Goal: Task Accomplishment & Management: Use online tool/utility

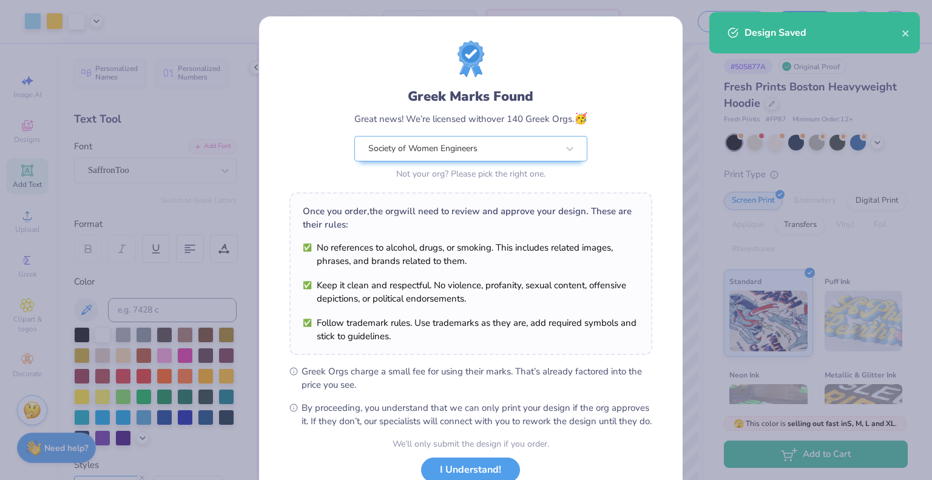
scroll to position [88, 0]
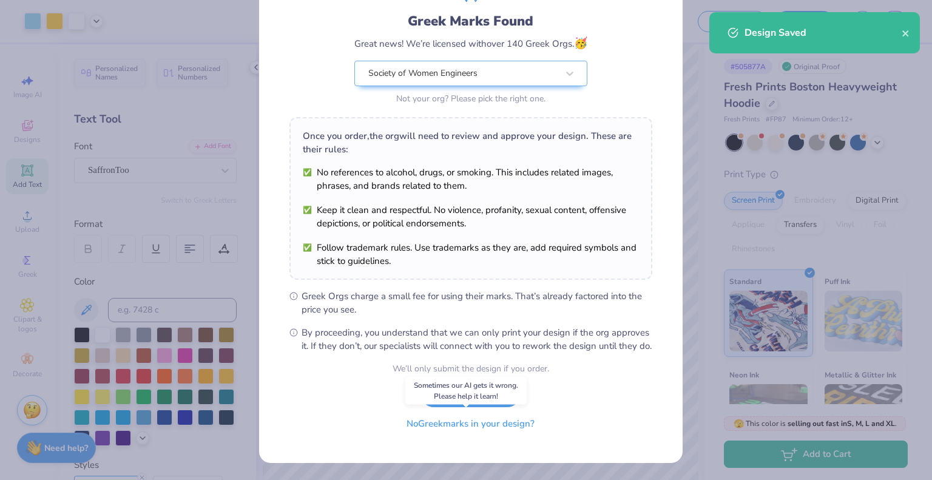
click at [416, 417] on button "No Greek marks in your design?" at bounding box center [470, 423] width 149 height 25
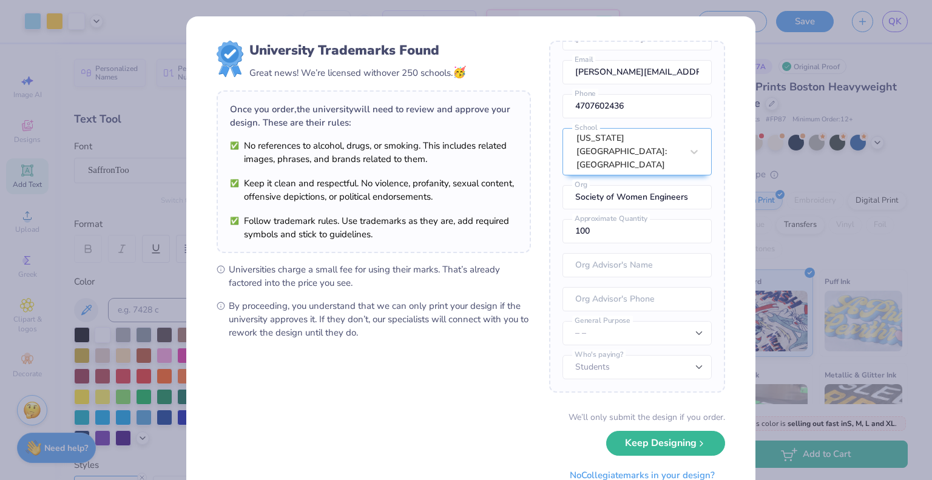
scroll to position [48, 0]
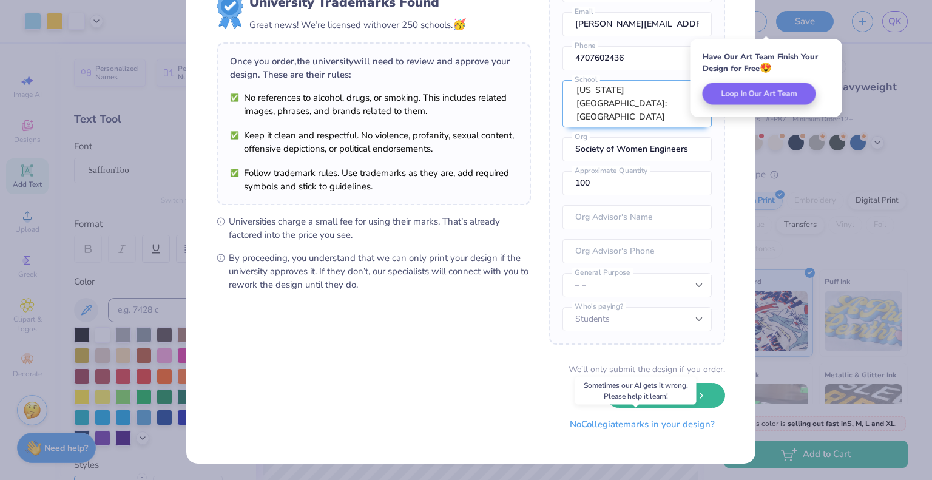
click at [591, 425] on button "No Collegiate marks in your design?" at bounding box center [642, 424] width 166 height 25
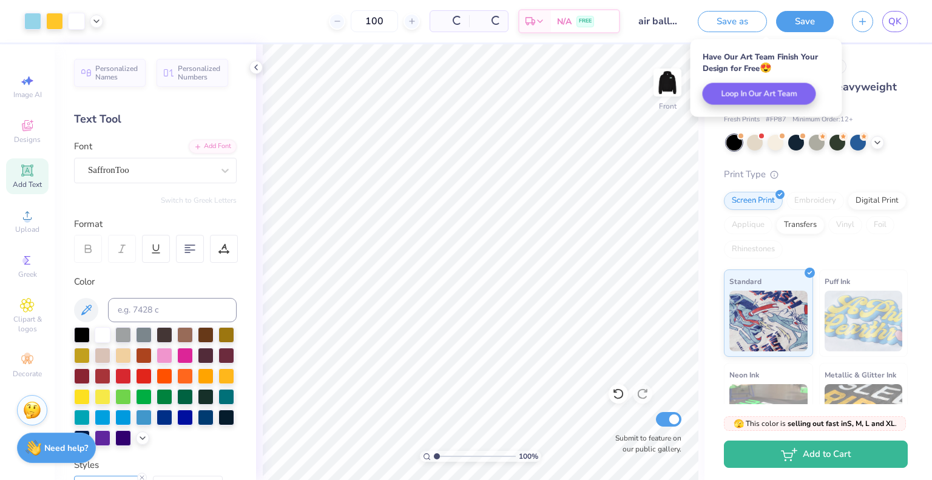
scroll to position [0, 0]
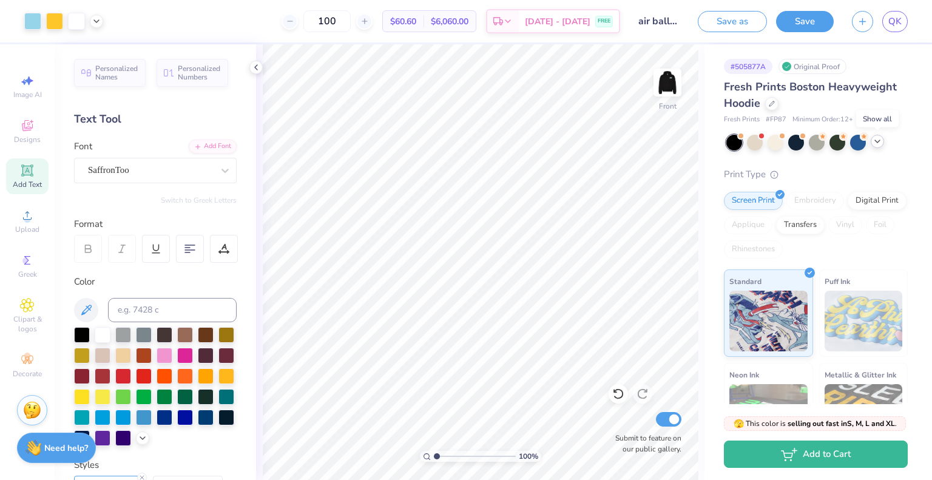
click at [874, 143] on icon at bounding box center [878, 142] width 10 height 10
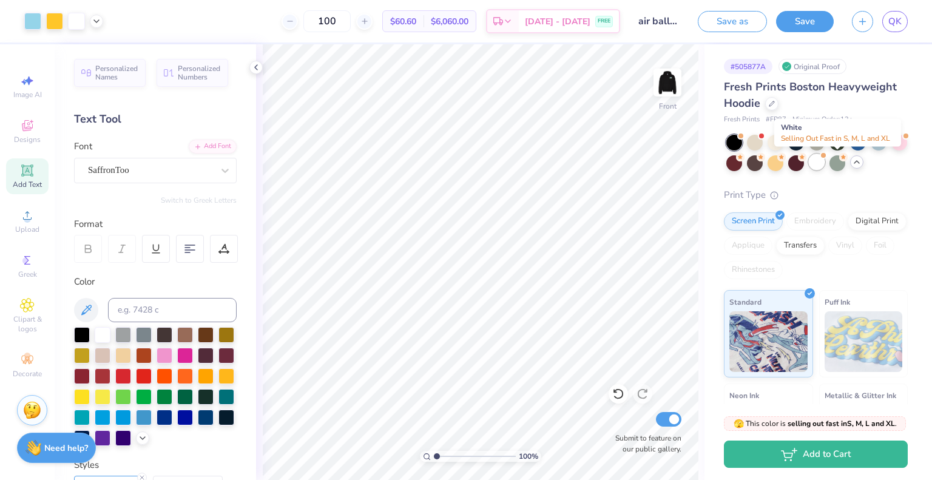
click at [825, 163] on div at bounding box center [817, 162] width 16 height 16
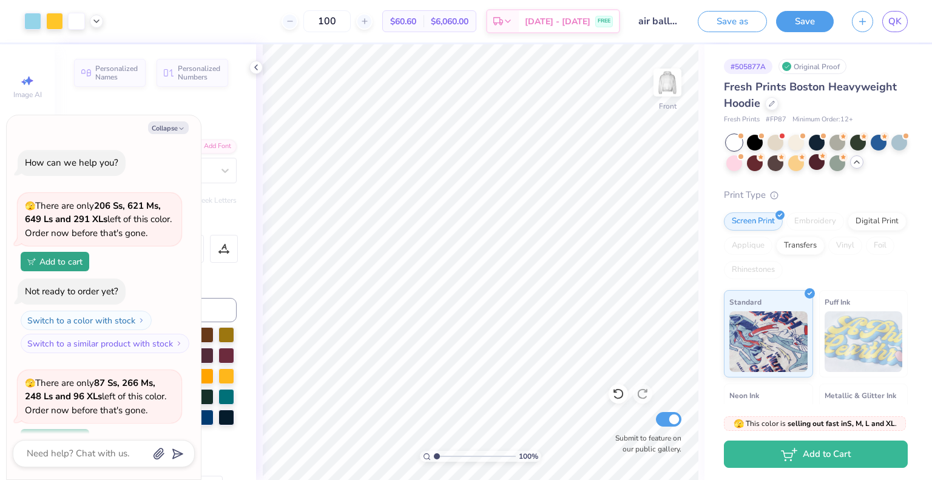
scroll to position [283, 0]
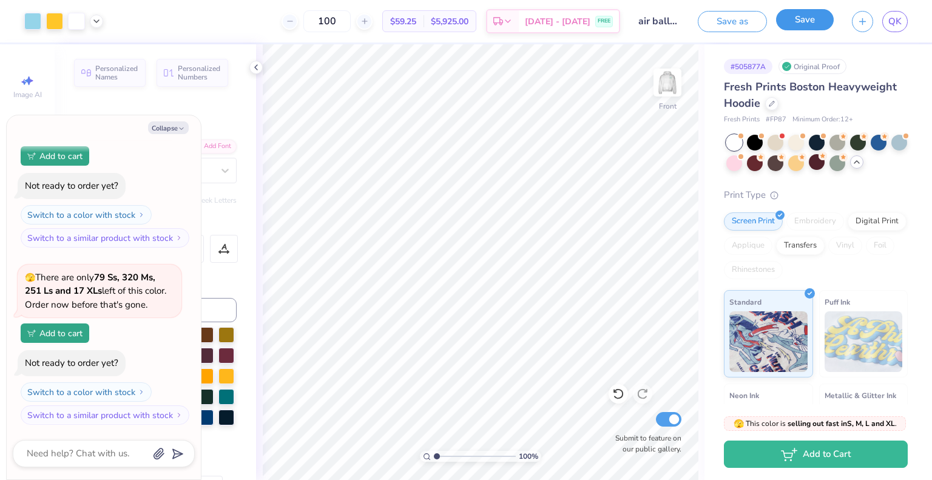
click at [788, 17] on button "Save" at bounding box center [805, 19] width 58 height 21
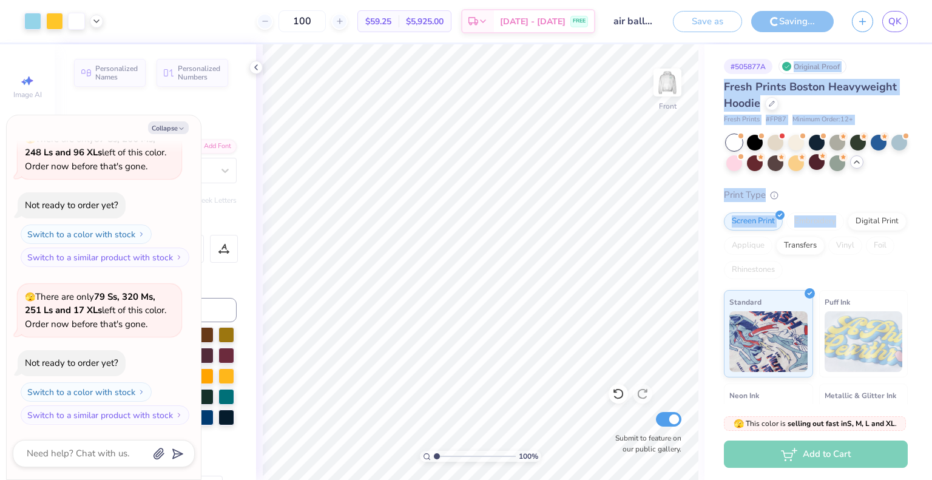
drag, startPoint x: 873, startPoint y: 64, endPoint x: 846, endPoint y: 224, distance: 162.4
click at [846, 224] on div "# 505877A Original Proof Fresh Prints Boston Heavyweight Hoodie Fresh Prints # …" at bounding box center [818, 304] width 228 height 520
click at [896, 197] on div "Print Type" at bounding box center [816, 195] width 184 height 14
drag, startPoint x: 866, startPoint y: 69, endPoint x: 879, endPoint y: 107, distance: 39.7
click at [879, 107] on div "# 505877A Original Proof Fresh Prints Boston Heavyweight Hoodie Fresh Prints # …" at bounding box center [818, 304] width 228 height 520
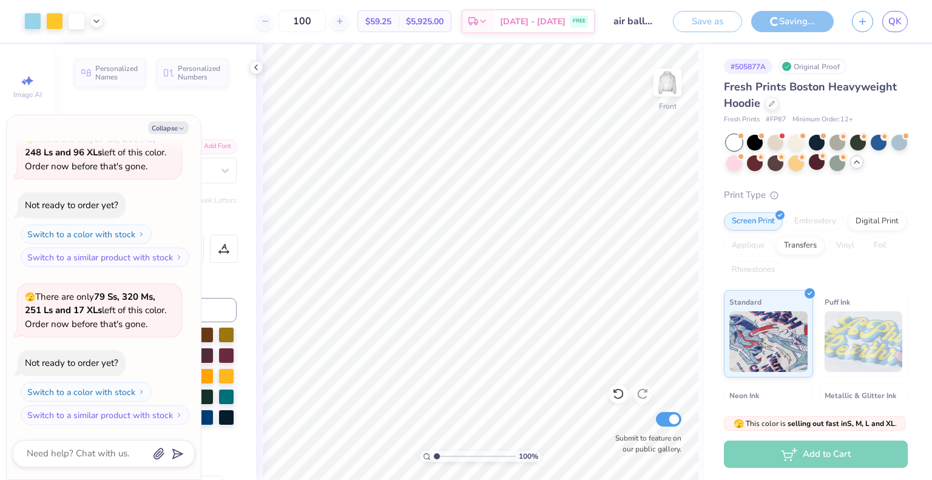
click at [877, 105] on div "Fresh Prints Boston Heavyweight Hoodie" at bounding box center [816, 95] width 184 height 33
drag, startPoint x: 722, startPoint y: 121, endPoint x: 879, endPoint y: 120, distance: 156.5
click at [879, 120] on div "# 505877A Original Proof Fresh Prints Boston Heavyweight Hoodie Fresh Prints # …" at bounding box center [818, 304] width 228 height 520
click at [868, 103] on div "Fresh Prints Boston Heavyweight Hoodie" at bounding box center [816, 95] width 184 height 33
drag, startPoint x: 877, startPoint y: 75, endPoint x: 889, endPoint y: 104, distance: 31.8
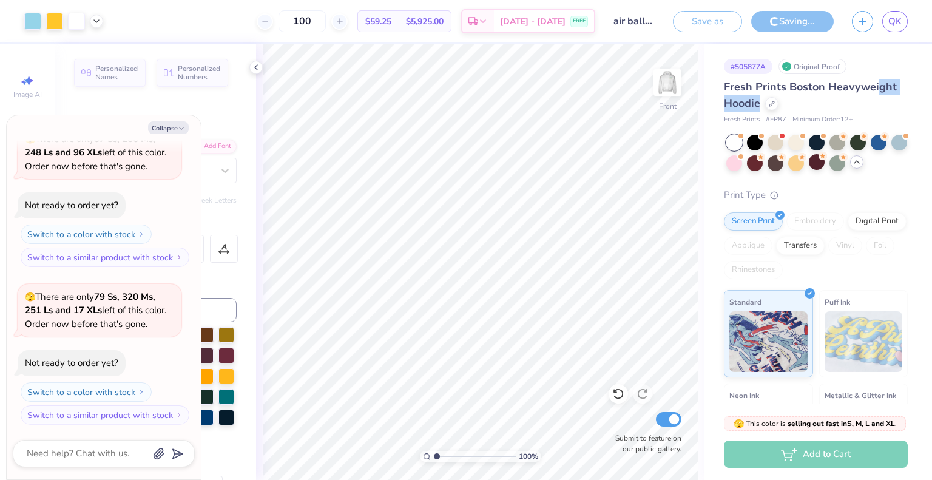
click at [889, 104] on div "# 505877A Original Proof Fresh Prints Boston Heavyweight Hoodie Fresh Prints # …" at bounding box center [818, 304] width 228 height 520
drag, startPoint x: 865, startPoint y: 59, endPoint x: 870, endPoint y: 99, distance: 40.4
click at [870, 99] on div "# 505877A Original Proof Fresh Prints Boston Heavyweight Hoodie Fresh Prints # …" at bounding box center [818, 304] width 228 height 520
click at [870, 98] on div "Fresh Prints Boston Heavyweight Hoodie" at bounding box center [816, 95] width 184 height 33
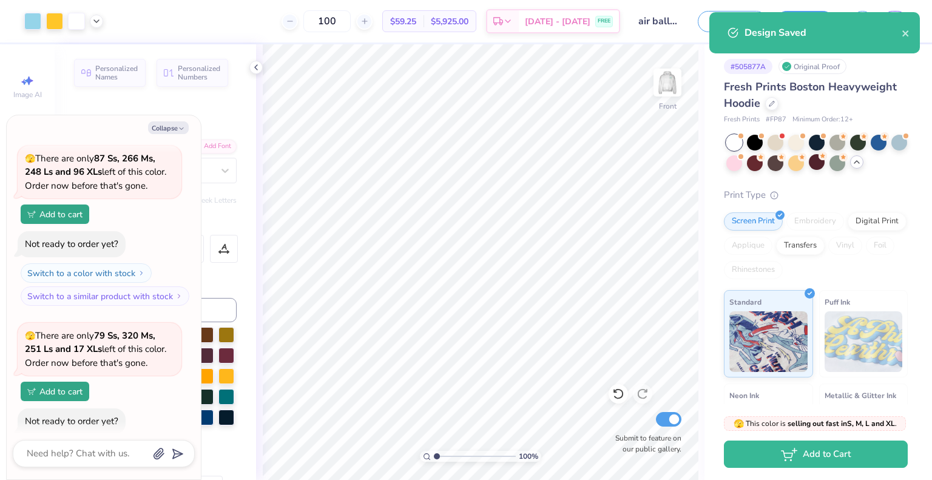
type textarea "x"
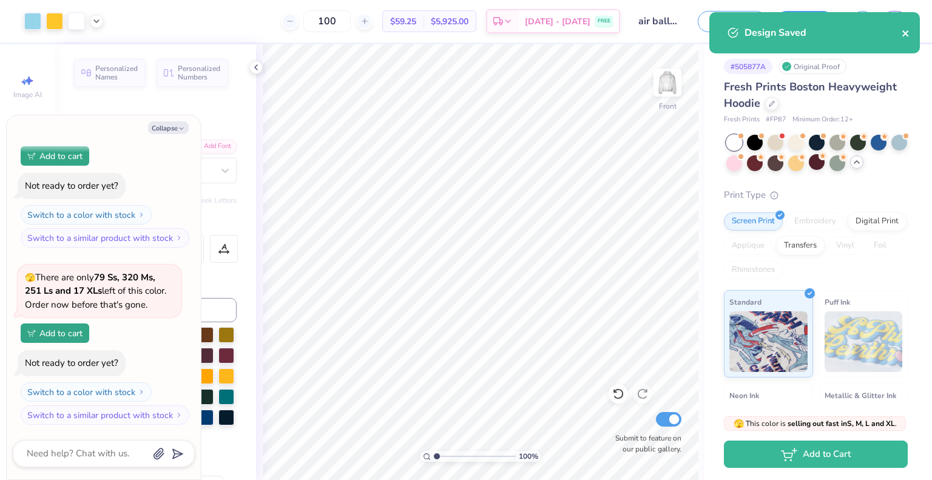
click at [906, 34] on icon "close" at bounding box center [905, 33] width 6 height 6
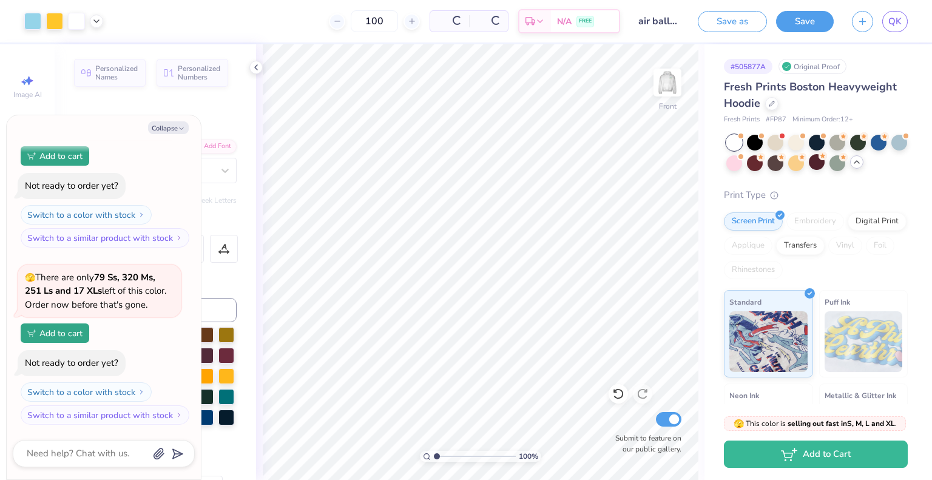
click at [897, 22] on div "Design Saved" at bounding box center [814, 37] width 215 height 55
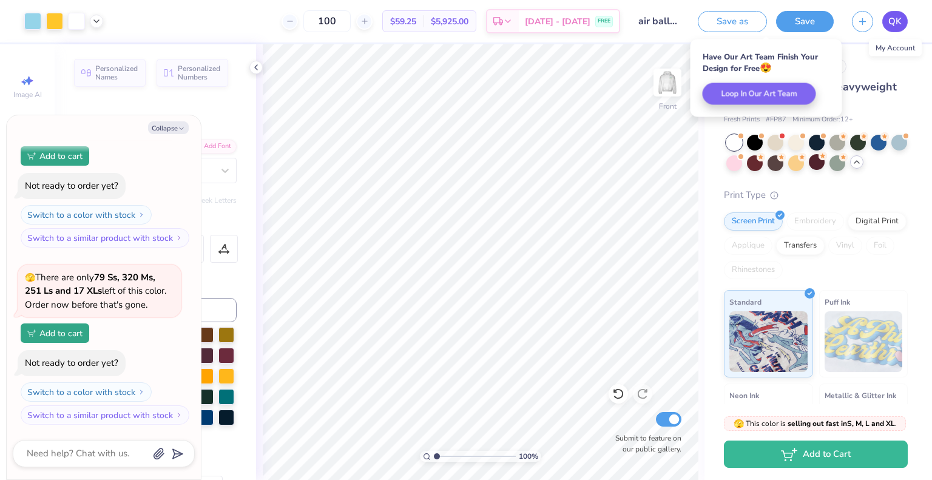
click at [893, 21] on span "QK" at bounding box center [894, 22] width 13 height 14
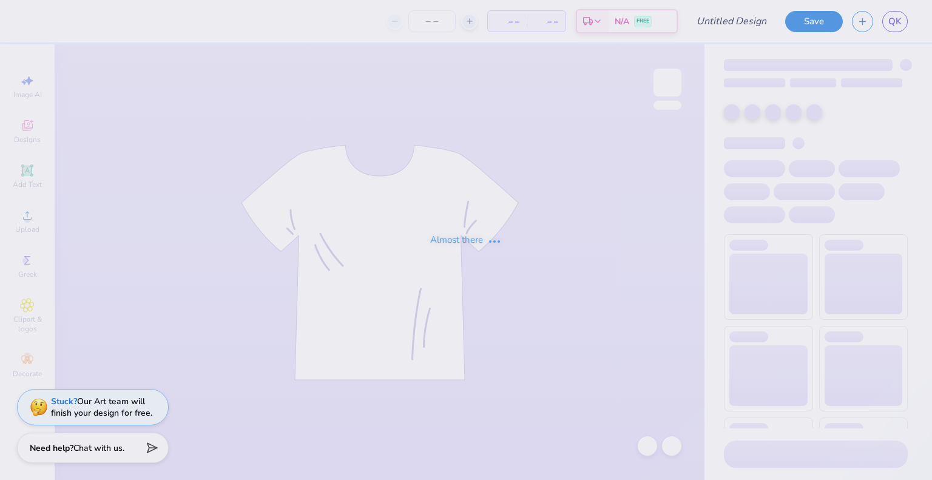
type input "air balloon sweats"
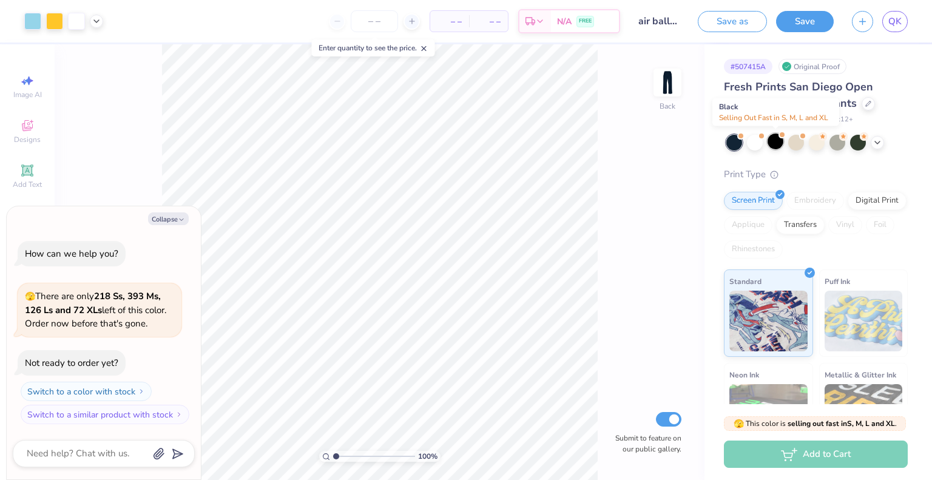
click at [777, 144] on div at bounding box center [776, 141] width 16 height 16
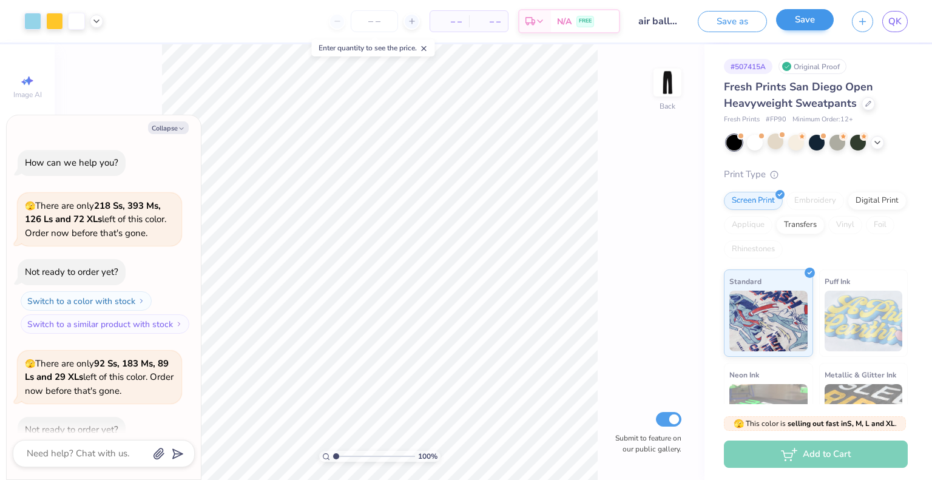
scroll to position [67, 0]
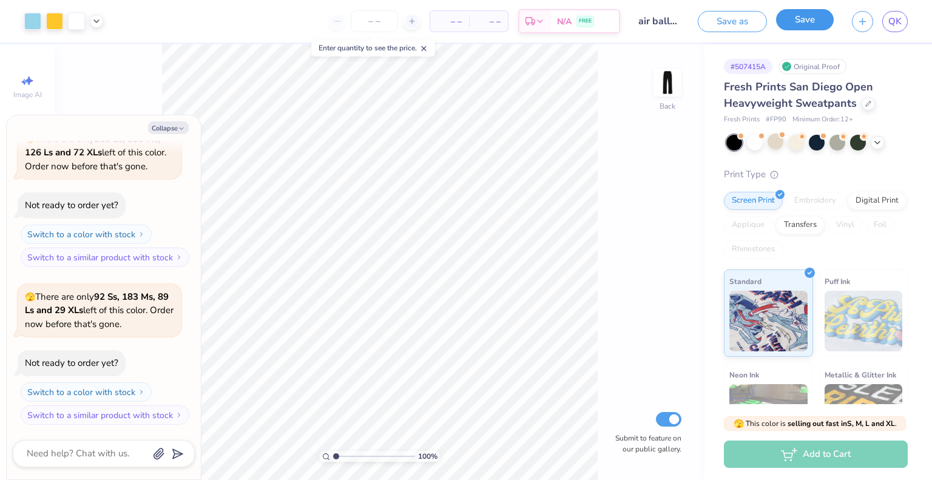
click at [804, 17] on button "Save" at bounding box center [805, 19] width 58 height 21
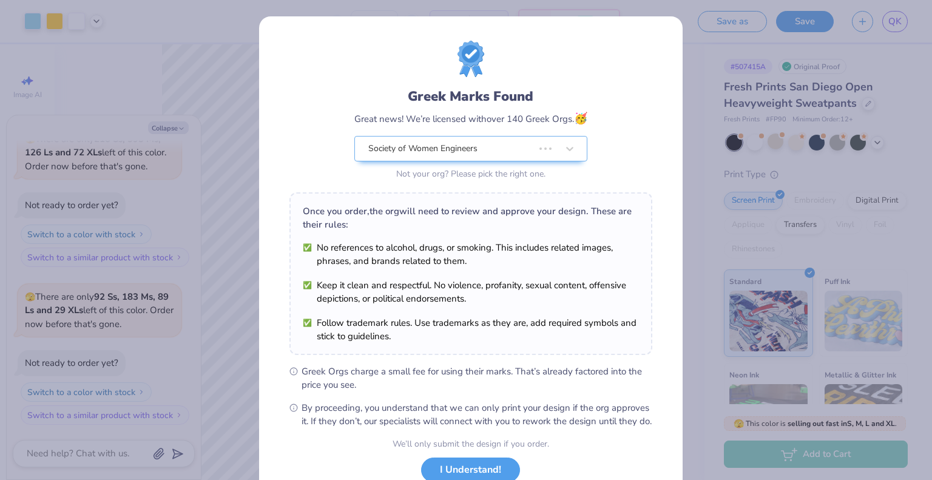
click at [905, 53] on div "Design Saved" at bounding box center [814, 73] width 211 height 41
type textarea "x"
click at [895, 18] on div "Greek Marks Found Great news! We’re licensed with over 140 Greek Orgs. 🥳 Societ…" at bounding box center [466, 240] width 932 height 480
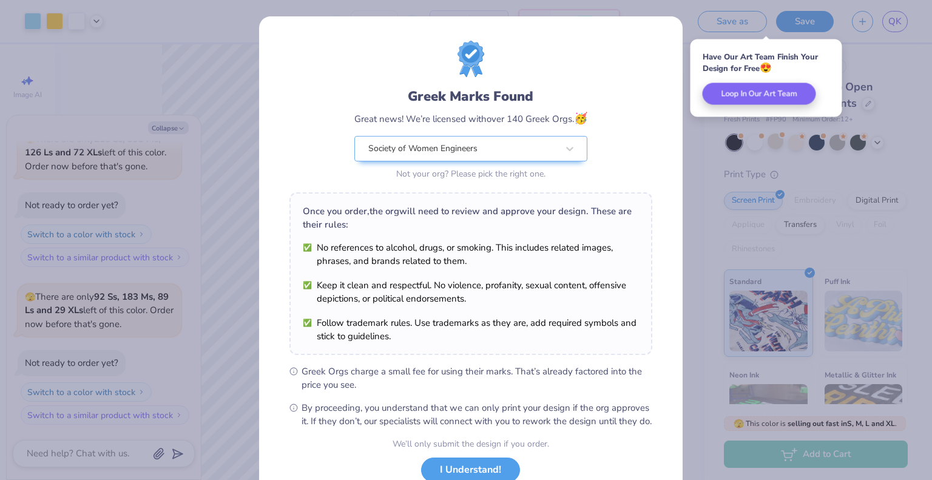
click at [806, 115] on div "Have Our Art Team Finish Your Design for Free 😍 Loop In Our Art Team" at bounding box center [766, 78] width 152 height 78
click at [807, 132] on div "Greek Marks Found Great news! We’re licensed with over 140 Greek Orgs. 🥳 Societ…" at bounding box center [466, 240] width 932 height 480
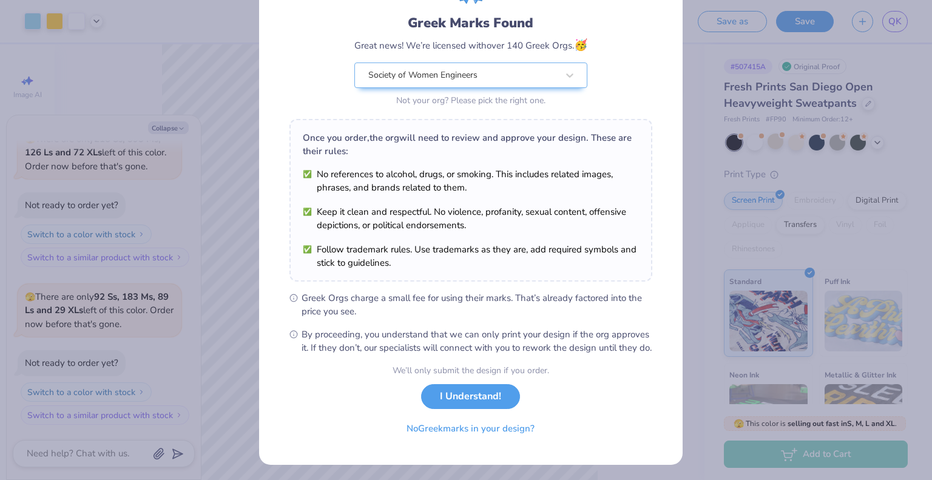
scroll to position [75, 0]
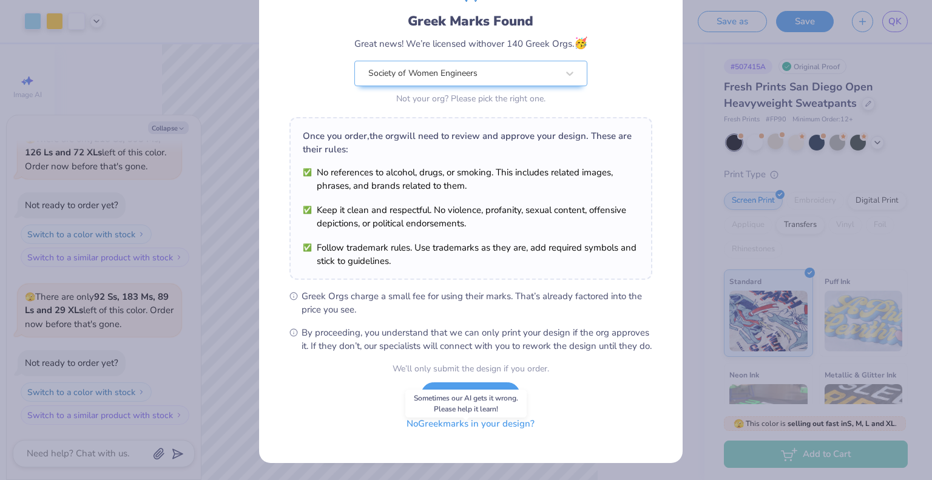
click at [496, 433] on button "No Greek marks in your design?" at bounding box center [470, 423] width 149 height 25
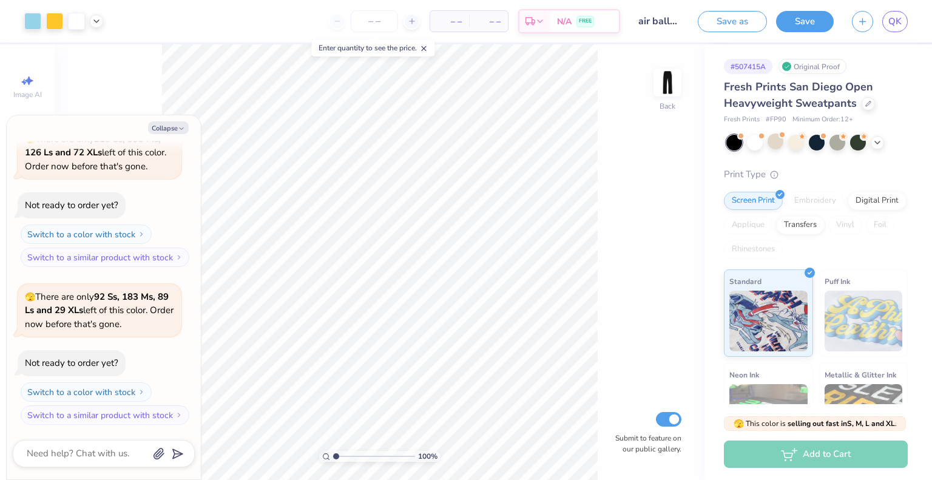
scroll to position [0, 0]
click at [891, 23] on span "QK" at bounding box center [894, 22] width 13 height 14
